Goal: Information Seeking & Learning: Learn about a topic

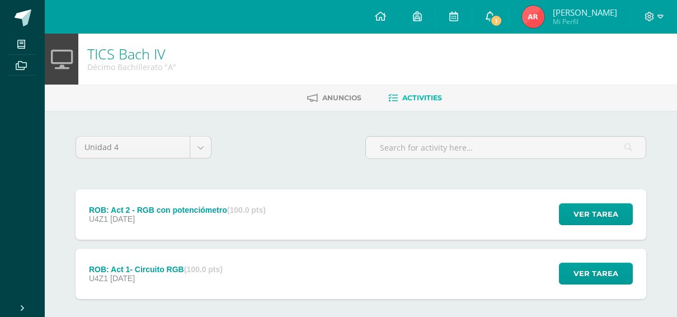
click at [508, 9] on link "1" at bounding box center [490, 17] width 36 height 34
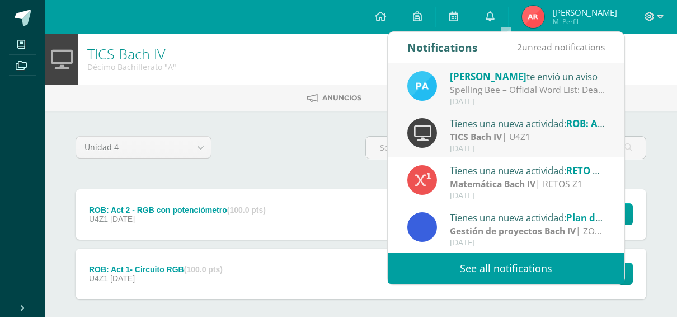
click at [456, 147] on div "[DATE]" at bounding box center [528, 149] width 156 height 10
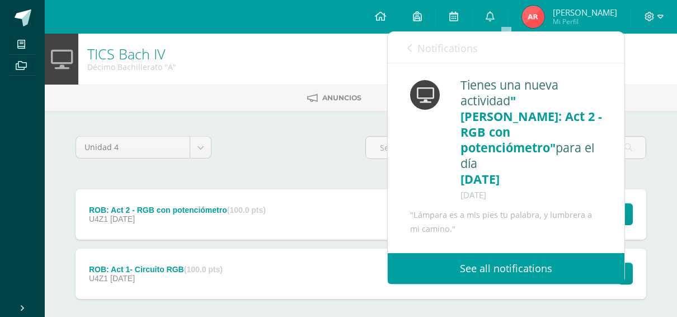
click at [450, 49] on span "Notifications" at bounding box center [448, 47] width 60 height 13
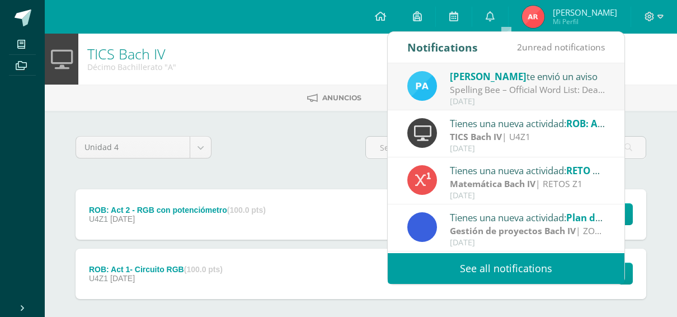
click at [514, 78] on div "[PERSON_NAME] te envió un aviso" at bounding box center [528, 76] width 156 height 15
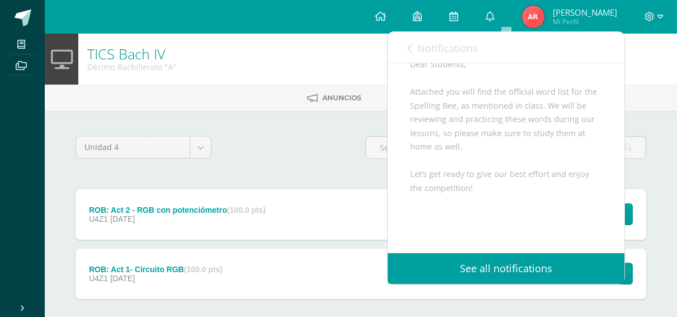
scroll to position [119, 0]
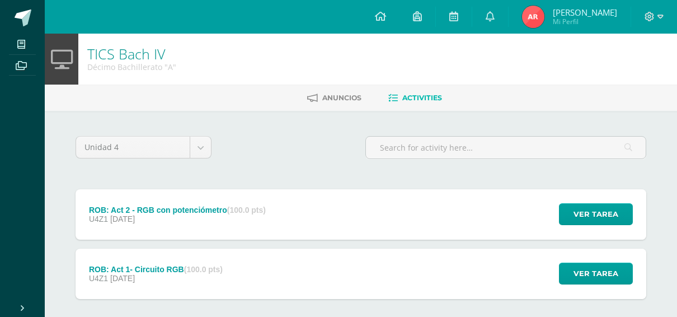
click at [267, 158] on div "Unidad 4 Unidad 1 Unidad 2 Unidad 3 Unidad 4" at bounding box center [361, 152] width 580 height 32
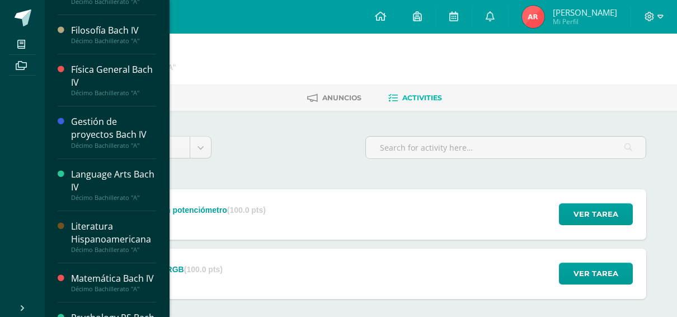
scroll to position [232, 0]
click at [110, 172] on div "Language Arts Bach IV" at bounding box center [113, 181] width 85 height 26
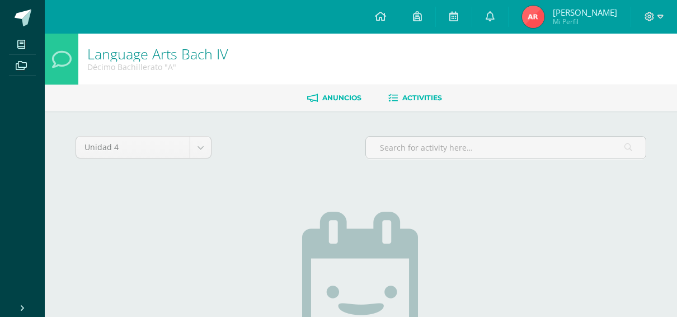
click at [338, 100] on span "Anuncios" at bounding box center [341, 97] width 39 height 8
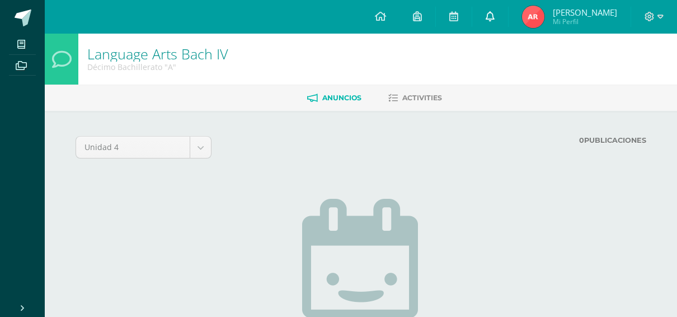
click at [495, 18] on icon at bounding box center [490, 16] width 9 height 10
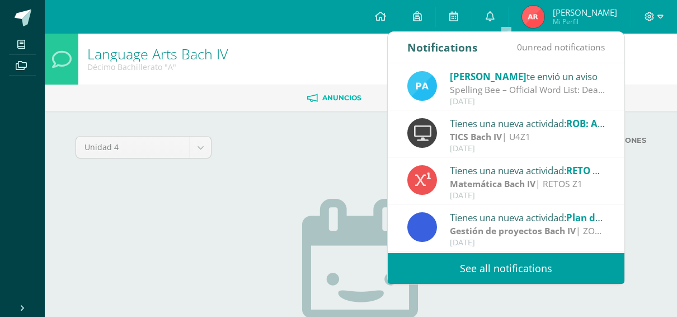
click at [487, 87] on div "Spelling Bee – Official Word List: Dear Students, Attached you will find the of…" at bounding box center [528, 89] width 156 height 13
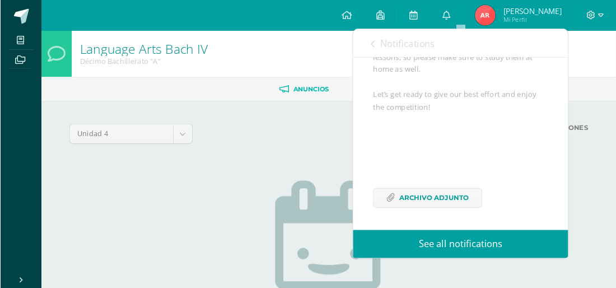
scroll to position [217, 0]
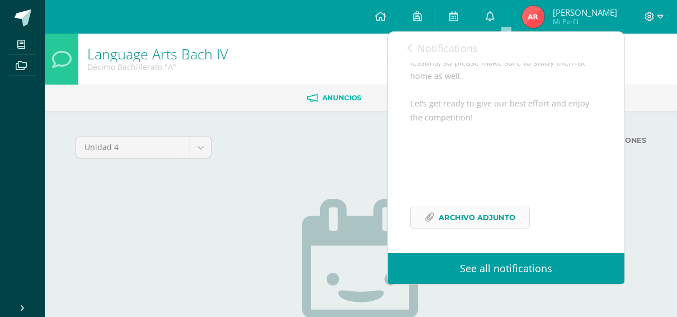
click at [459, 217] on span "Archivo Adjunto" at bounding box center [477, 217] width 77 height 21
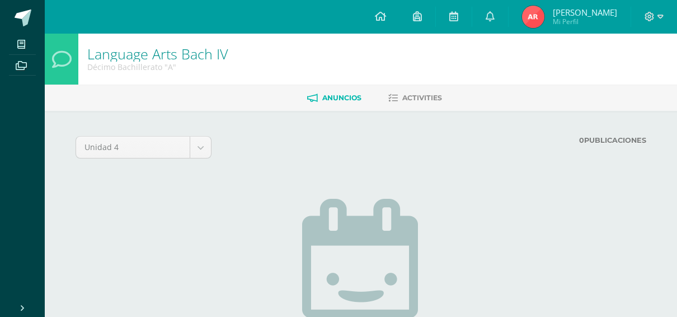
click at [327, 123] on div "Unidad 4 Unidad 1 Unidad 2 Unidad 3 Unidad 4 0 Publicaciones Cargando anuncios …" at bounding box center [361, 291] width 616 height 360
click at [508, 18] on link at bounding box center [490, 17] width 36 height 34
click at [432, 7] on link at bounding box center [418, 17] width 36 height 34
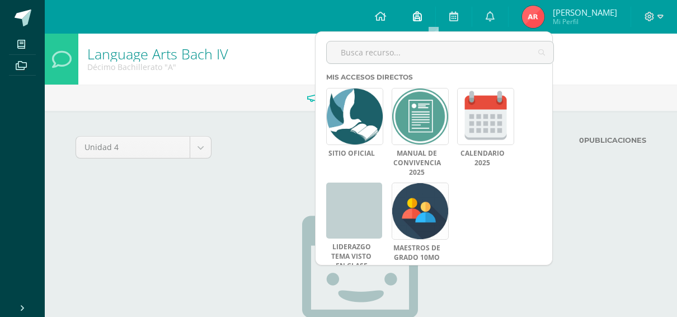
click at [432, 7] on link at bounding box center [418, 17] width 36 height 34
click at [261, 165] on div at bounding box center [264, 151] width 97 height 31
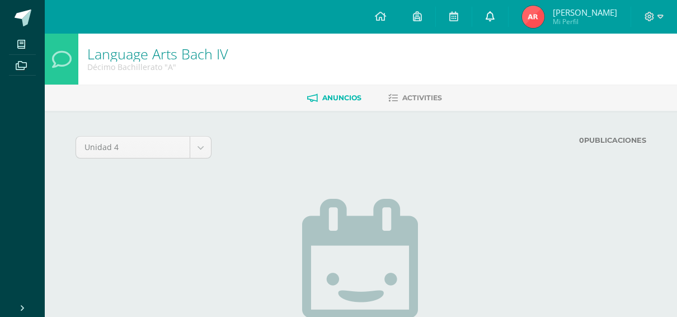
click at [498, 27] on link at bounding box center [490, 17] width 36 height 34
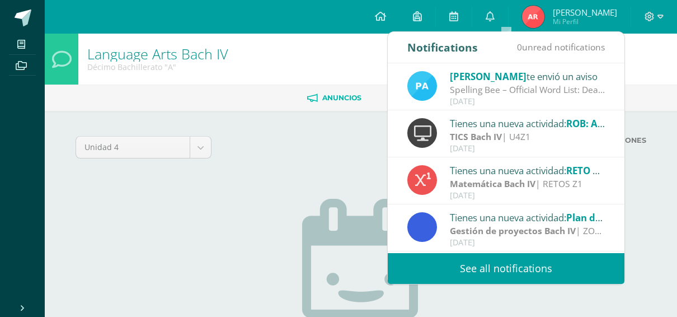
drag, startPoint x: 474, startPoint y: 127, endPoint x: 480, endPoint y: 113, distance: 15.1
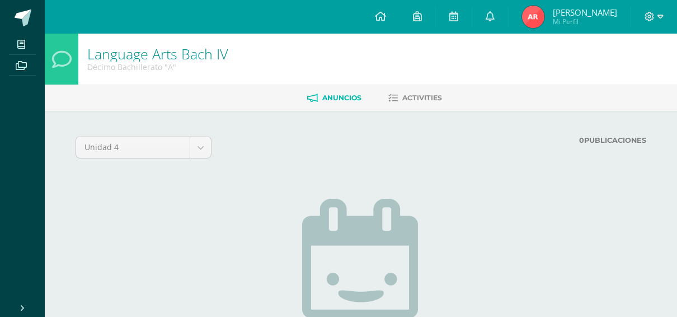
click at [322, 151] on div "0 Publicaciones" at bounding box center [482, 151] width 338 height 31
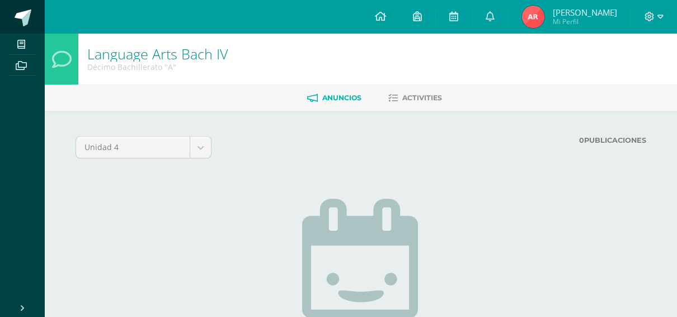
click at [25, 10] on span at bounding box center [23, 18] width 17 height 17
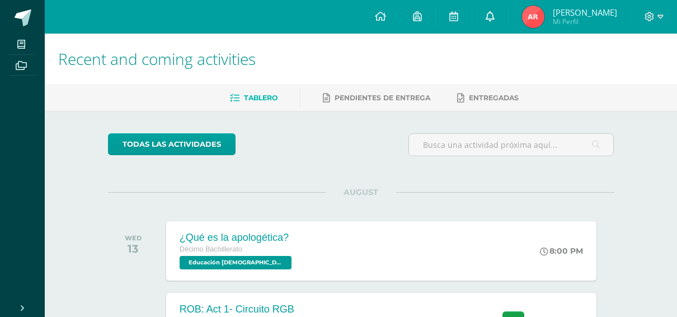
click at [508, 8] on link at bounding box center [490, 17] width 36 height 34
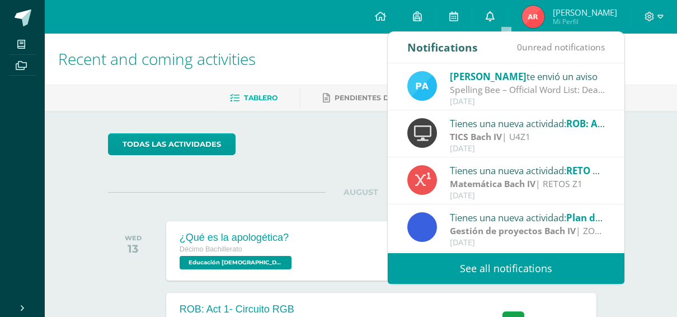
click at [508, 8] on link at bounding box center [490, 17] width 36 height 34
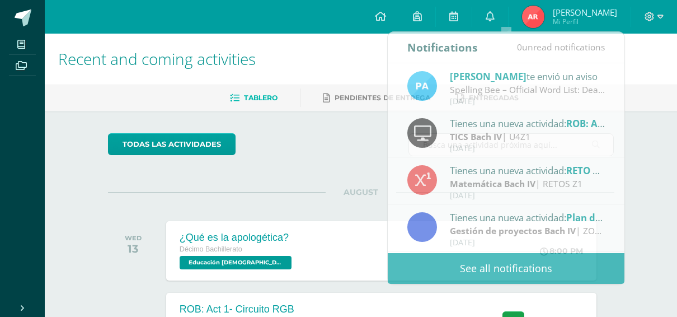
click at [305, 138] on div "todas las Actividades" at bounding box center [211, 149] width 215 height 32
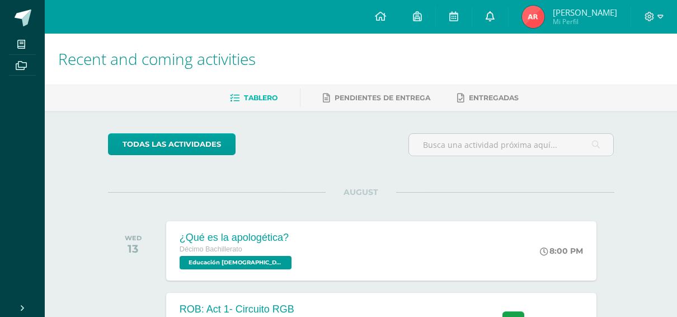
click at [508, 14] on link at bounding box center [490, 17] width 36 height 34
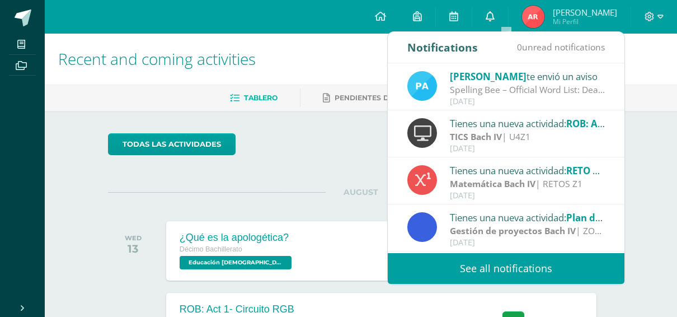
click at [508, 14] on link at bounding box center [490, 17] width 36 height 34
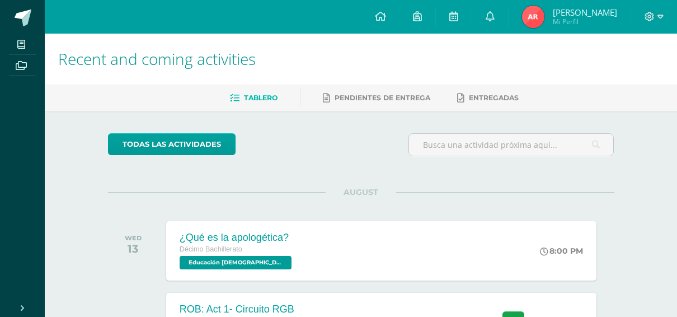
click at [365, 161] on div "todas las Actividades" at bounding box center [361, 149] width 515 height 32
click at [495, 20] on icon at bounding box center [490, 16] width 9 height 10
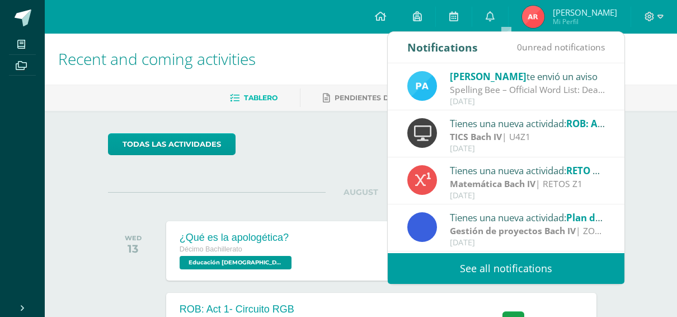
click at [486, 72] on div "[PERSON_NAME] te envió un aviso" at bounding box center [528, 76] width 156 height 15
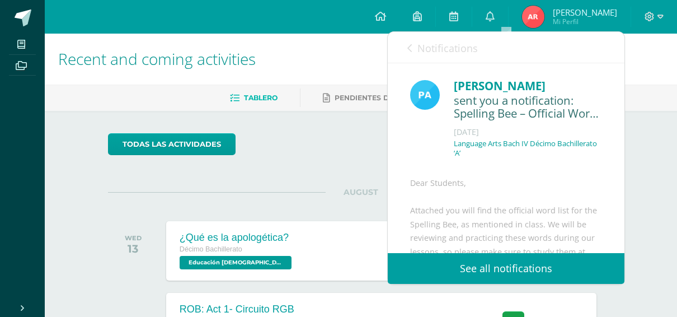
scroll to position [217, 0]
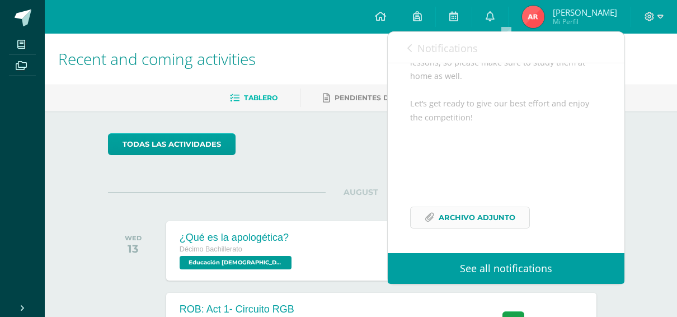
click at [455, 216] on span "Archivo Adjunto" at bounding box center [477, 217] width 77 height 21
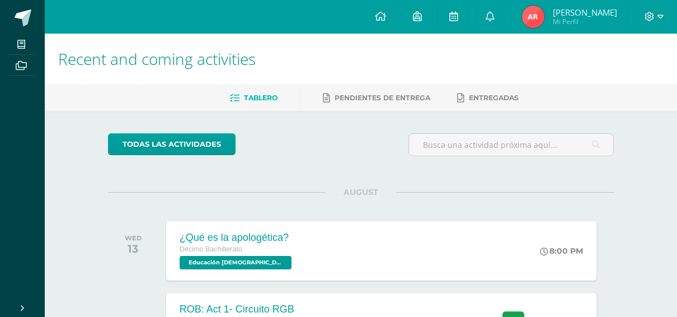
click at [508, 18] on link at bounding box center [490, 17] width 36 height 34
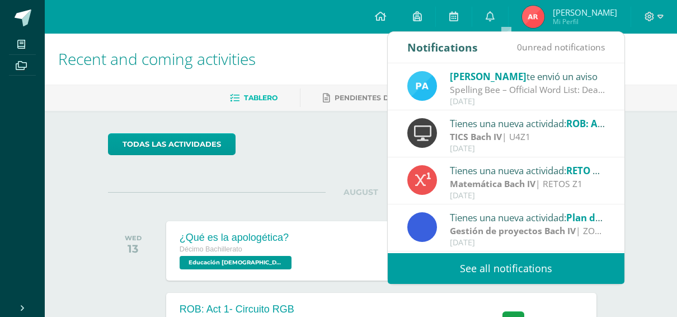
click at [472, 92] on div "Spelling Bee – Official Word List: Dear Students, Attached you will find the of…" at bounding box center [528, 89] width 156 height 13
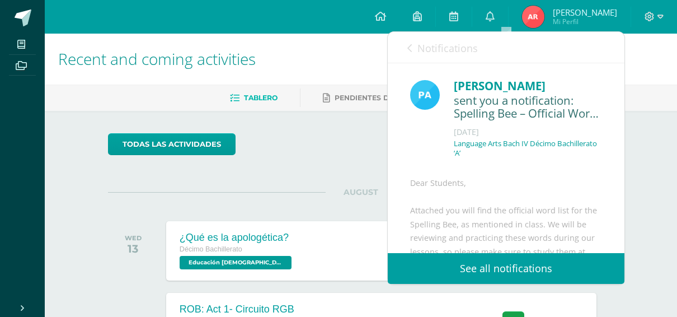
scroll to position [217, 0]
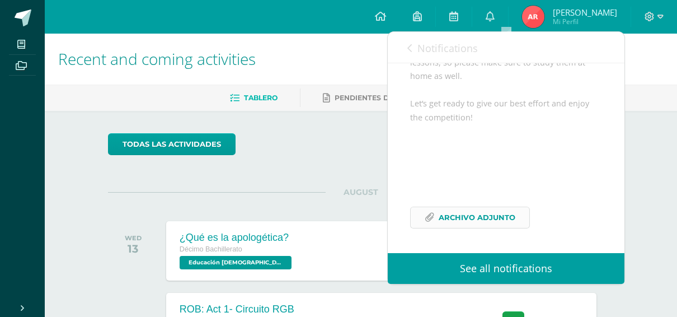
click at [434, 219] on icon at bounding box center [430, 218] width 10 height 10
